Goal: Information Seeking & Learning: Learn about a topic

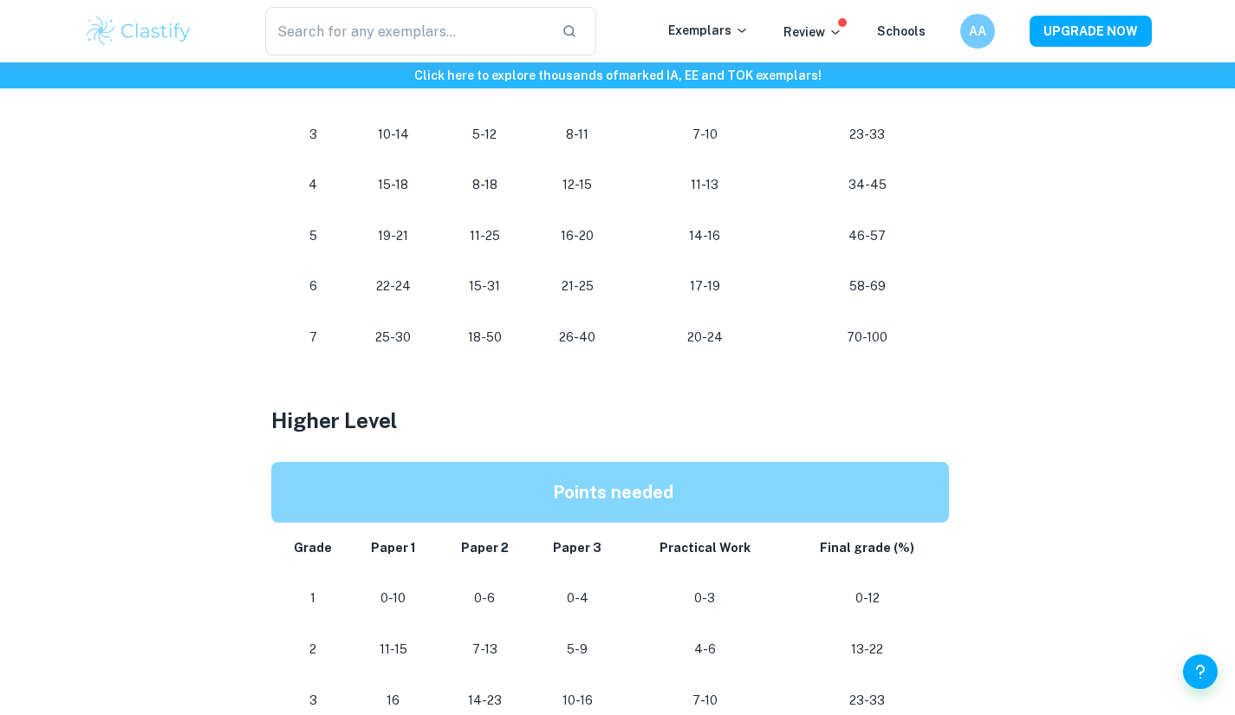
scroll to position [1194, 0]
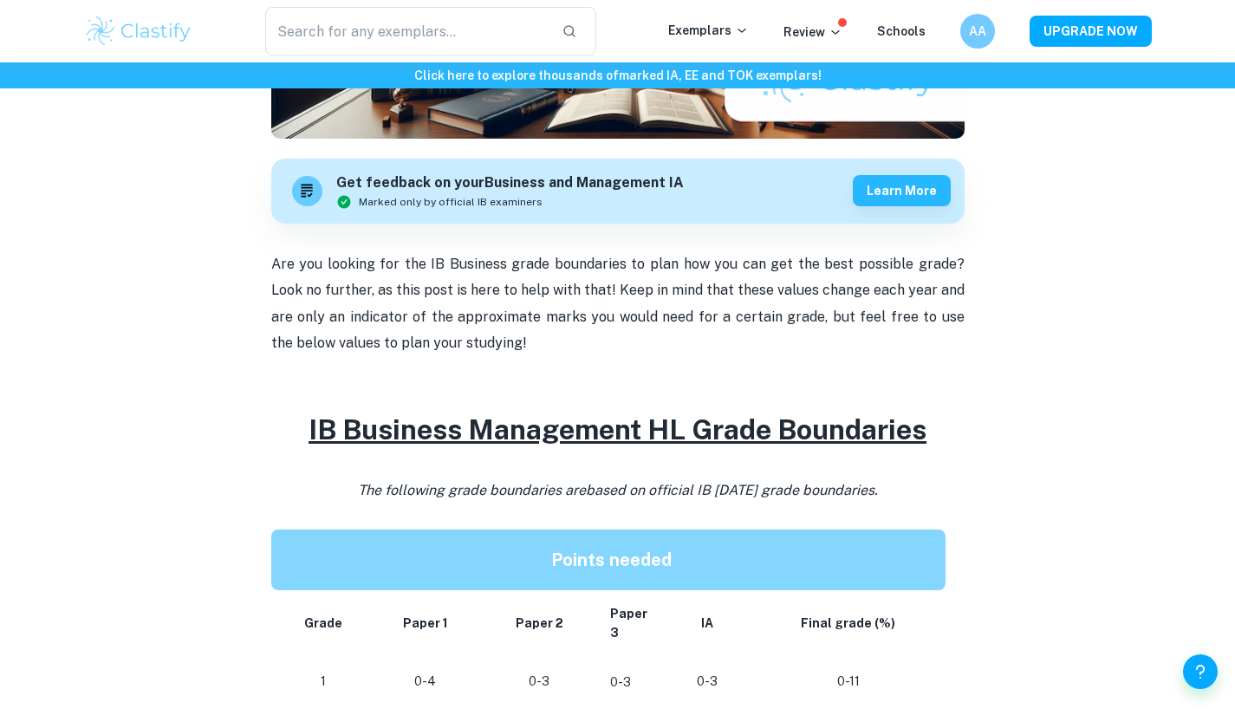
scroll to position [447, 0]
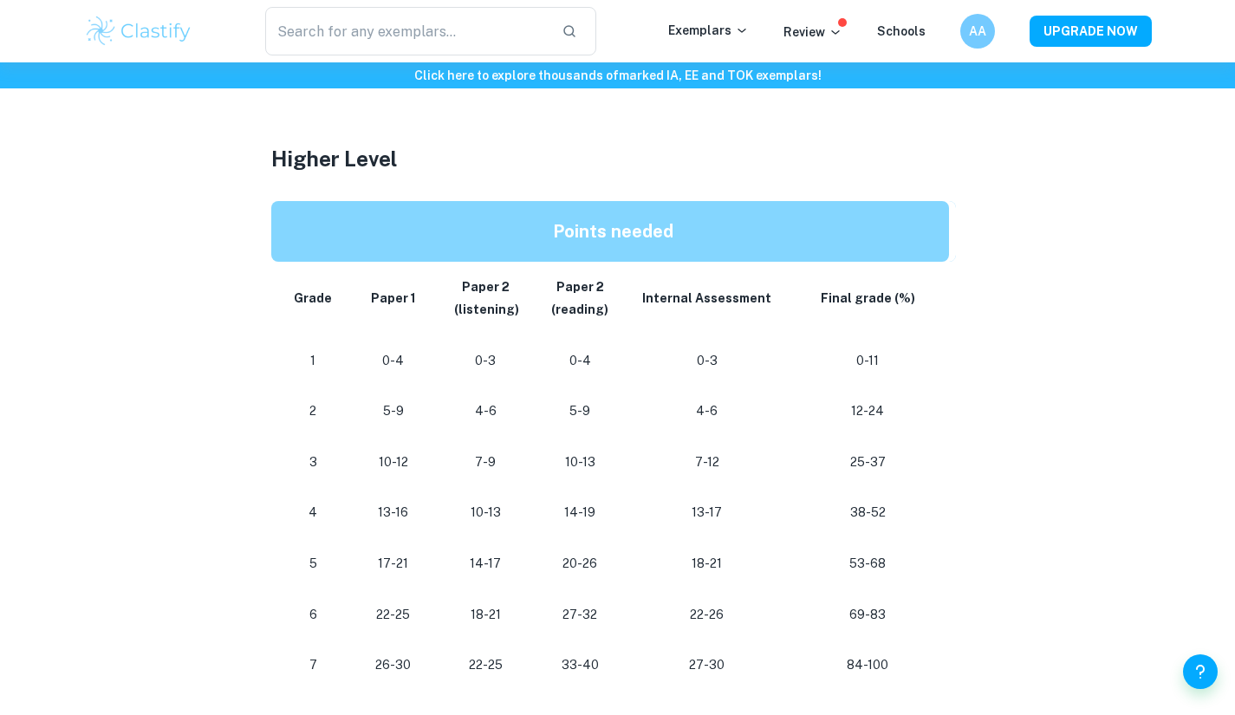
scroll to position [1386, 0]
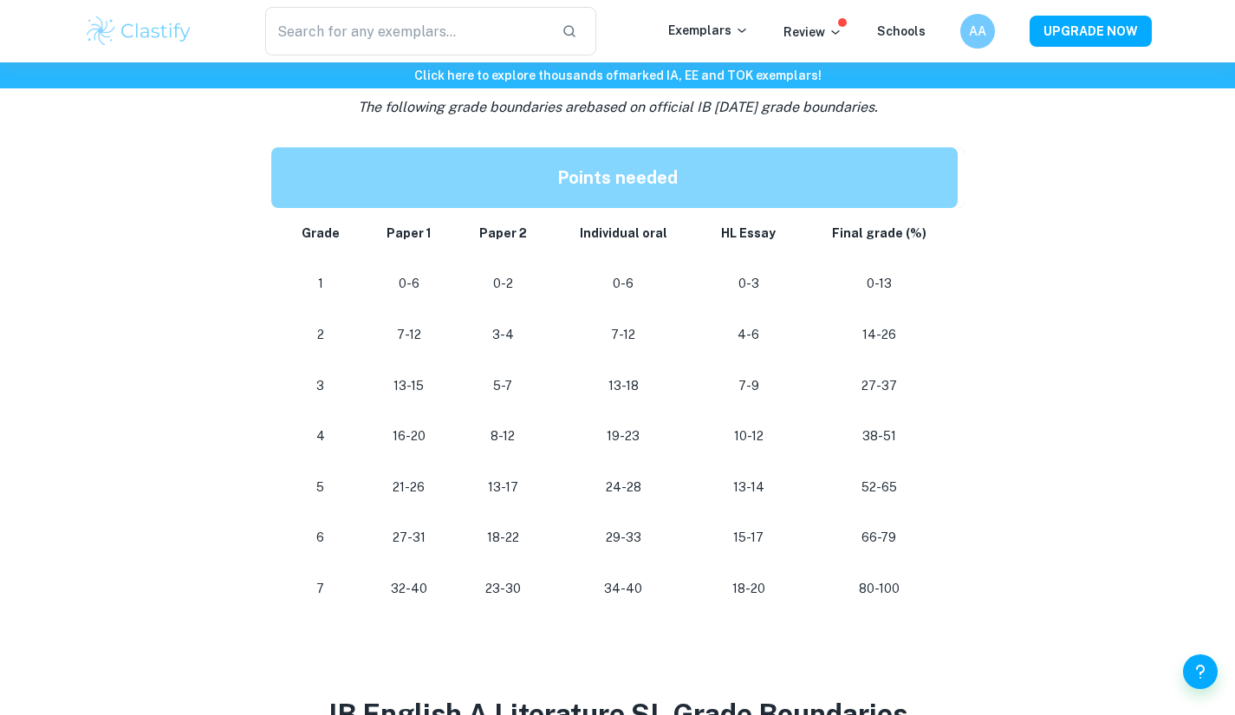
scroll to position [864, 0]
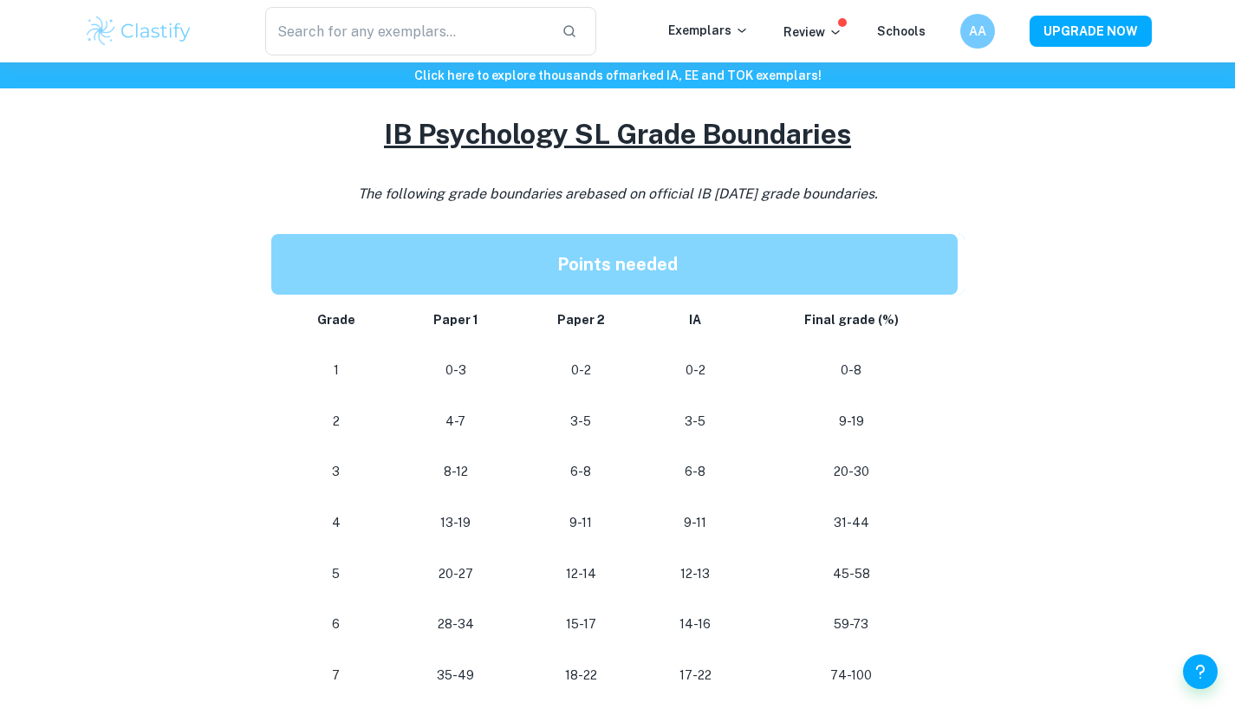
scroll to position [1405, 0]
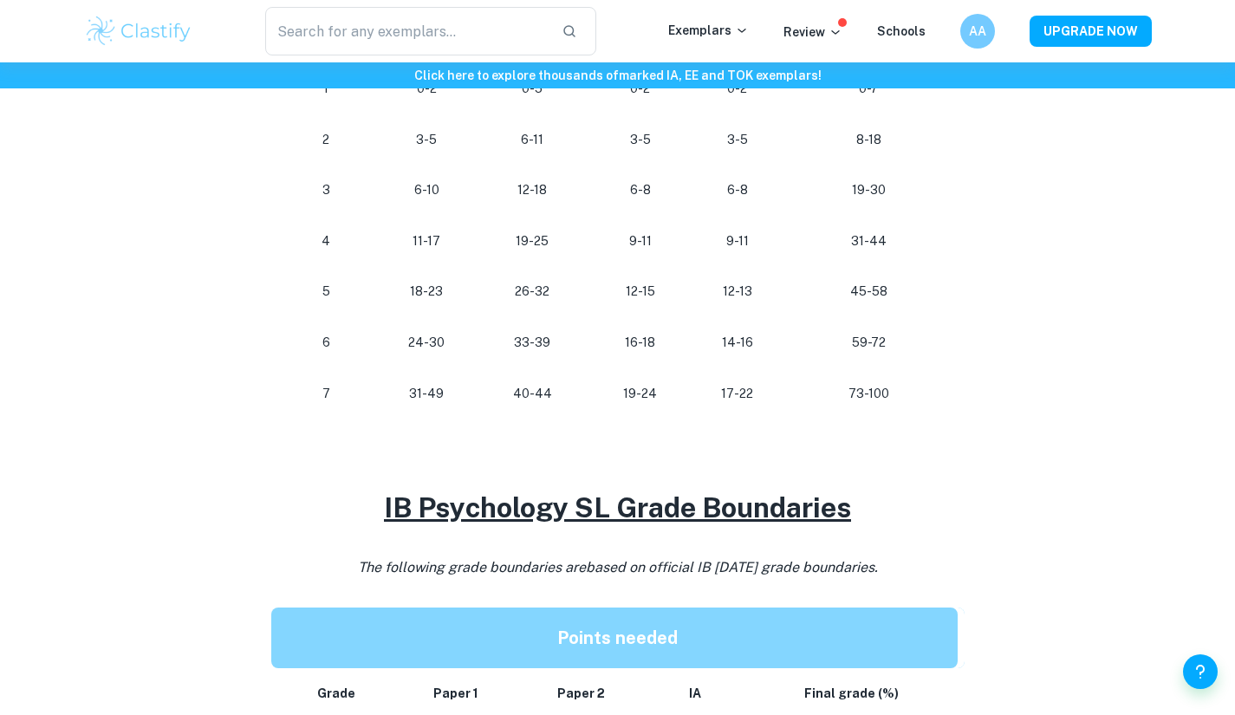
click at [337, 262] on td "4" at bounding box center [323, 241] width 104 height 51
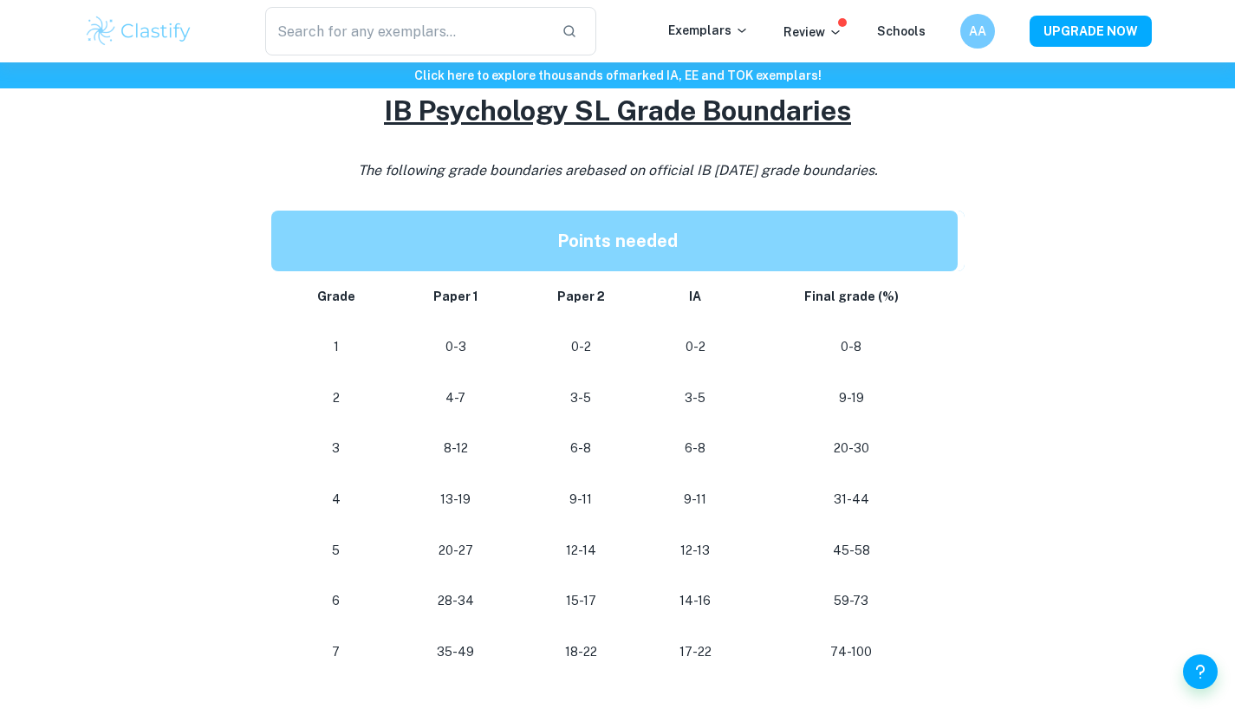
scroll to position [1430, 0]
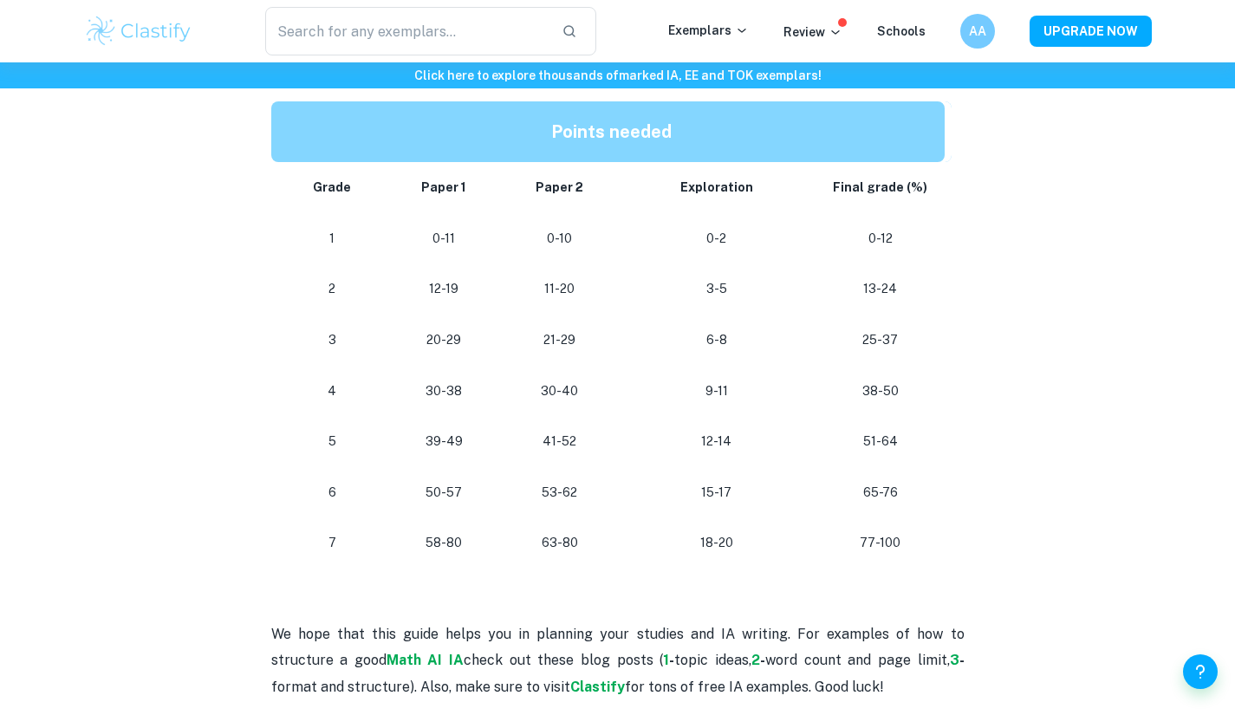
scroll to position [1512, 0]
